Goal: Information Seeking & Learning: Learn about a topic

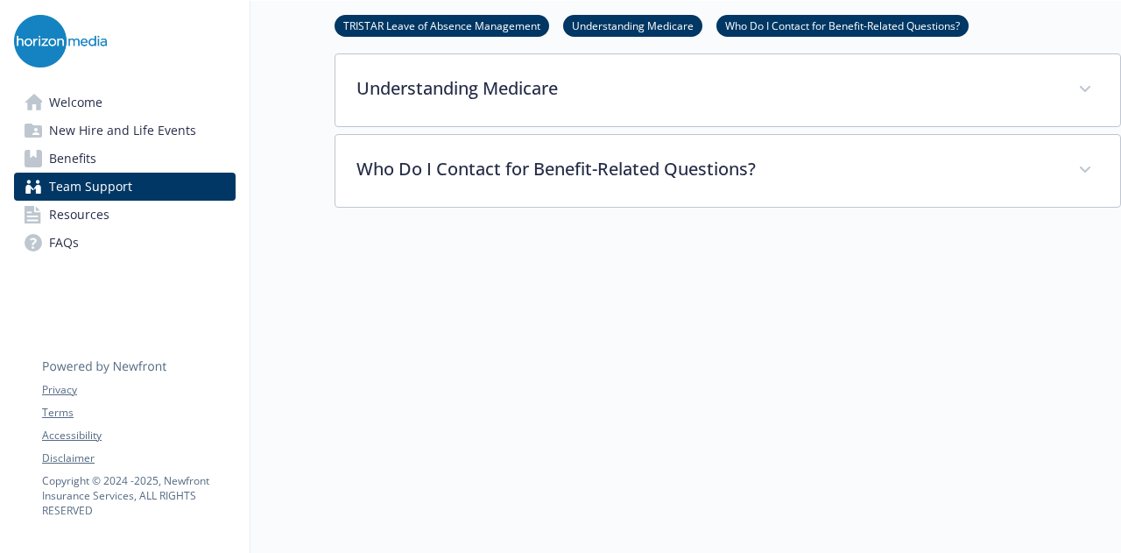
scroll to position [426, 0]
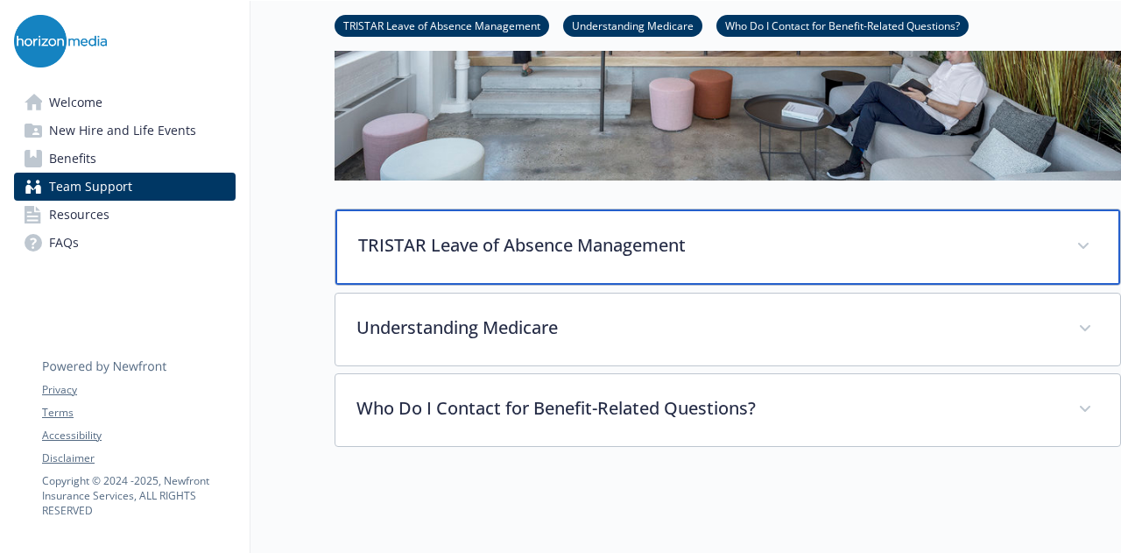
click at [645, 255] on p "TRISTAR Leave of Absence Management" at bounding box center [706, 245] width 697 height 26
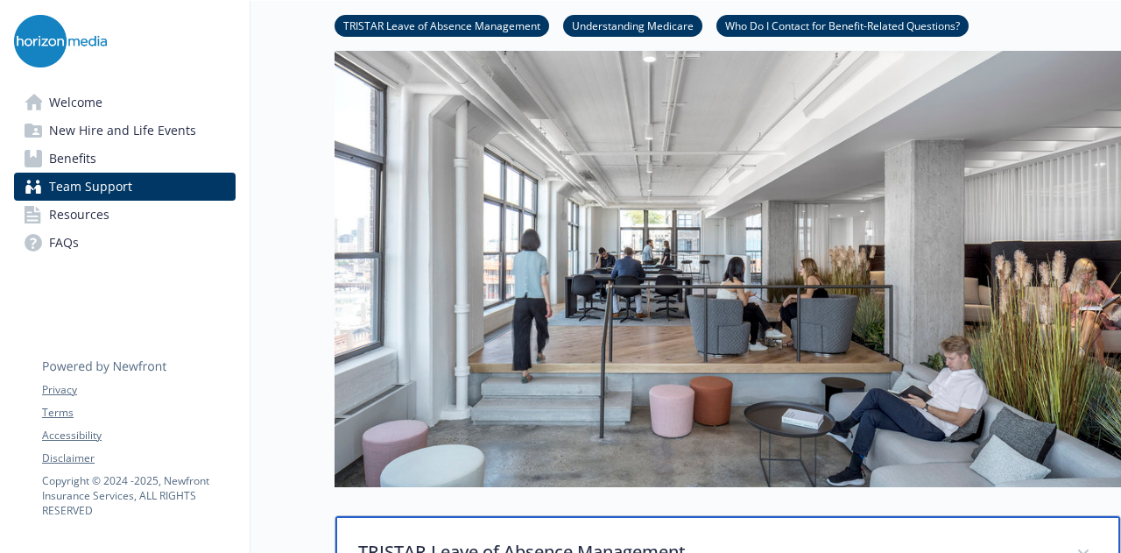
scroll to position [119, 13]
